Goal: Communication & Community: Answer question/provide support

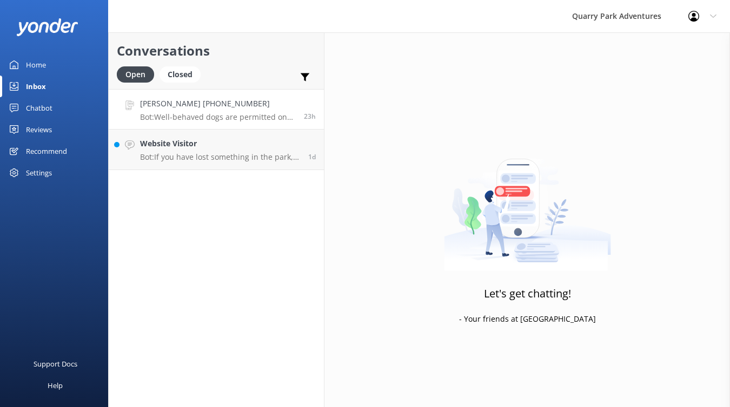
click at [263, 111] on div "[PERSON_NAME] [PHONE_NUMBER] Bot: Well-behaved dogs are permitted on the main p…" at bounding box center [218, 109] width 156 height 23
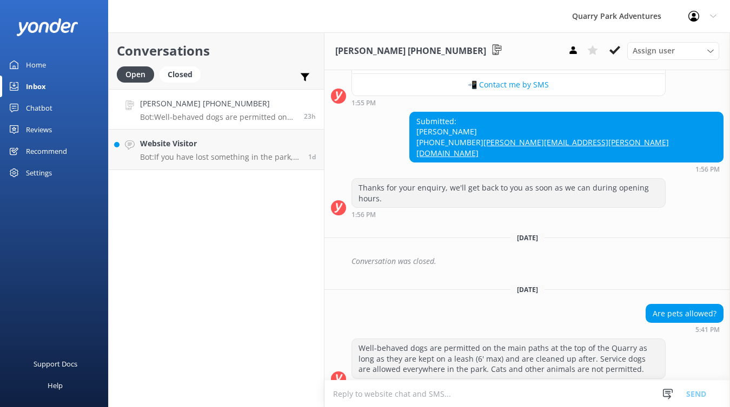
scroll to position [236, 0]
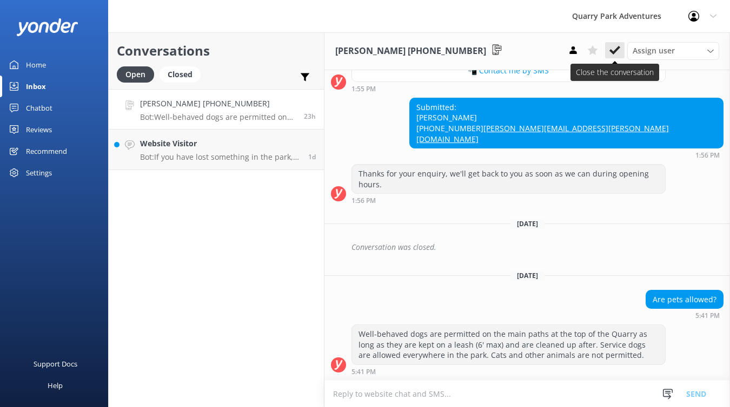
click at [617, 51] on icon at bounding box center [614, 50] width 11 height 11
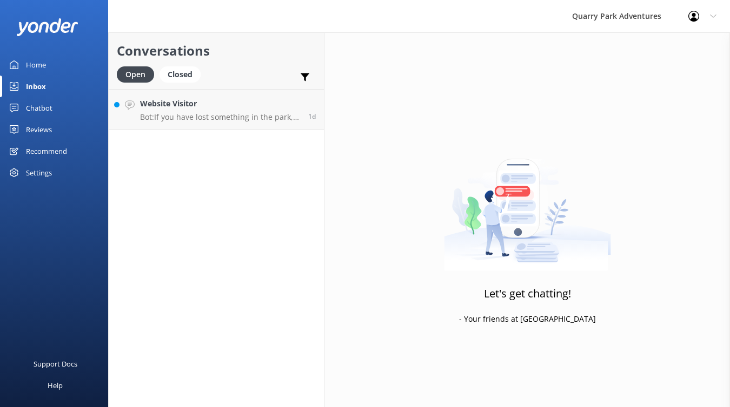
click at [52, 81] on link "Inbox" at bounding box center [54, 87] width 108 height 22
click at [257, 102] on h4 "Website Visitor" at bounding box center [220, 104] width 160 height 12
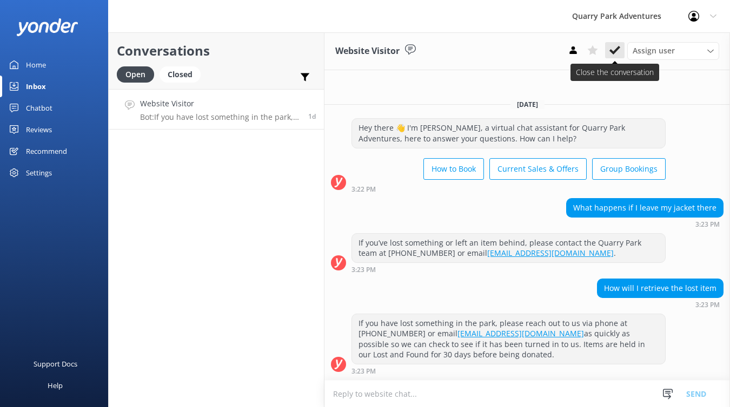
click at [615, 56] on button at bounding box center [614, 50] width 19 height 16
